Goal: Register for event/course

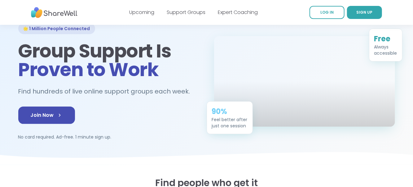
click at [36, 116] on span "Join Now" at bounding box center [47, 114] width 32 height 7
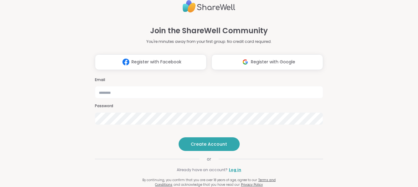
click at [271, 59] on span "Register with Google" at bounding box center [273, 62] width 44 height 7
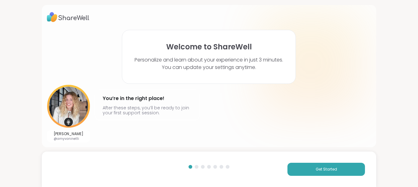
click at [315, 168] on span "Get Started" at bounding box center [325, 169] width 21 height 6
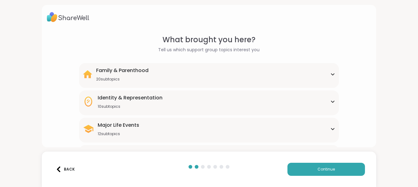
click at [331, 128] on icon at bounding box center [332, 129] width 3 height 2
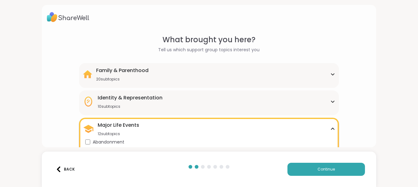
click at [333, 133] on div "Major Life Events 12 subtopics Abandonment Grief Healing Layoffs Life events Lo…" at bounding box center [208, 175] width 259 height 117
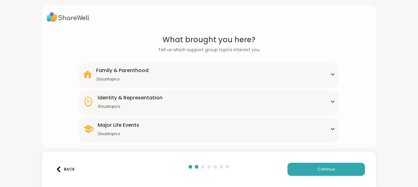
click at [330, 129] on icon at bounding box center [332, 128] width 5 height 3
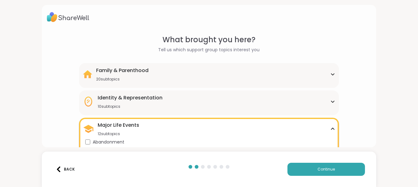
click at [262, 135] on div "Major Life Events 12 subtopics Abandonment Grief Healing Layoffs Life events Lo…" at bounding box center [208, 175] width 259 height 117
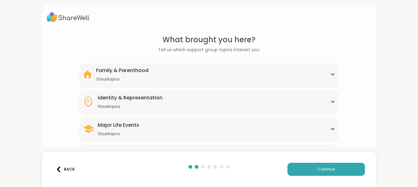
click at [321, 166] on span "Continue" at bounding box center [325, 169] width 17 height 6
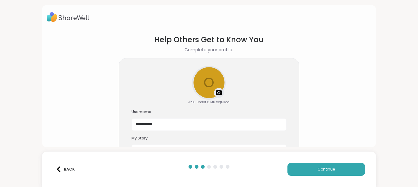
click at [216, 91] on img at bounding box center [218, 92] width 7 height 7
